Goal: Task Accomplishment & Management: Use online tool/utility

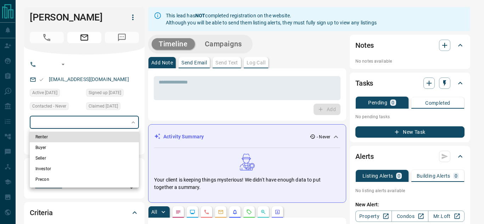
click at [73, 140] on li "Renter" at bounding box center [84, 137] width 109 height 11
type input "**********"
click at [154, 113] on div at bounding box center [242, 112] width 484 height 224
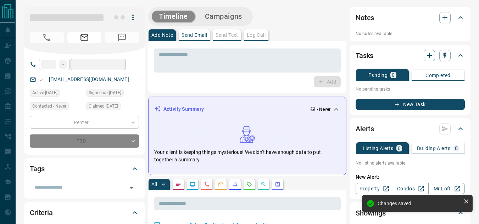
drag, startPoint x: 118, startPoint y: 138, endPoint x: 99, endPoint y: 166, distance: 33.3
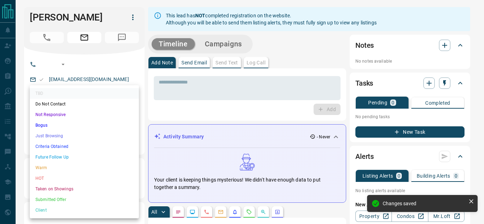
click at [45, 211] on li "Client" at bounding box center [84, 210] width 109 height 11
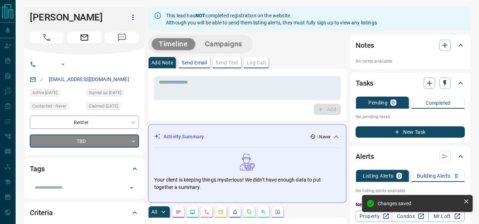
type input "**"
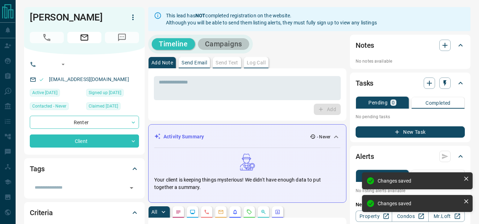
click at [218, 41] on button "Campaigns" at bounding box center [223, 44] width 51 height 12
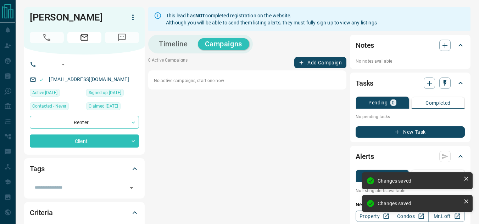
click at [332, 66] on button "Add Campaign" at bounding box center [320, 62] width 52 height 11
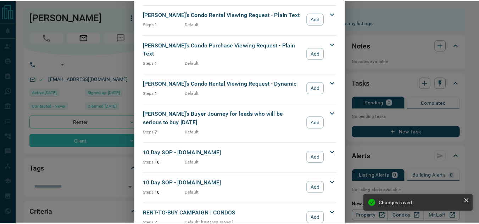
scroll to position [425, 0]
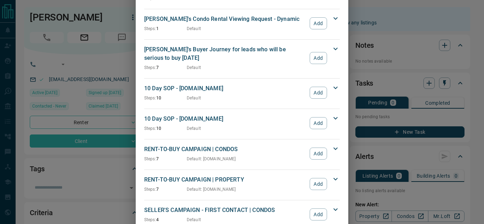
click at [318, 145] on div "RENT-TO-BUY CAMPAIGN | CONDOS Steps: 7 Default : [DOMAIN_NAME] Add" at bounding box center [237, 153] width 187 height 17
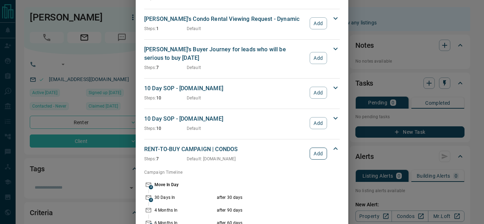
click at [318, 148] on button "Add" at bounding box center [318, 154] width 17 height 12
